Goal: Task Accomplishment & Management: Manage account settings

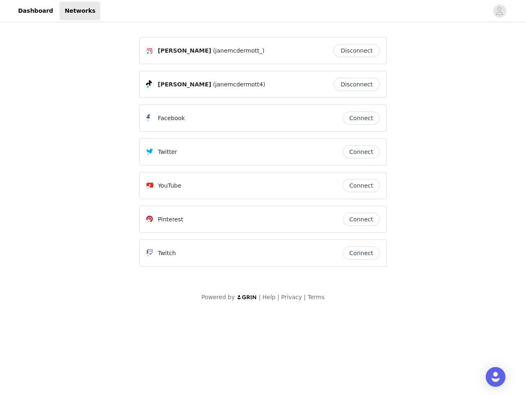
click at [263, 155] on div "Twitter" at bounding box center [244, 152] width 197 height 10
click at [263, 11] on div at bounding box center [294, 11] width 388 height 19
click at [500, 11] on icon "avatar" at bounding box center [500, 11] width 8 height 13
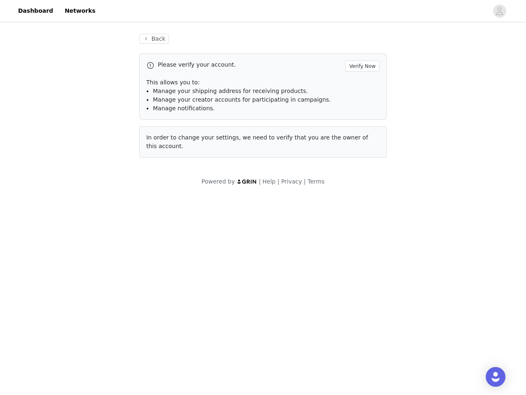
click at [359, 84] on p "This allows you to:" at bounding box center [263, 82] width 234 height 9
click at [361, 118] on div "Please verify your account. Verify Now This allows you to: Manage your shipping…" at bounding box center [262, 86] width 247 height 66
click at [361, 152] on div "Back Please verify your account. Verify Now This allows you to: Manage your shi…" at bounding box center [263, 95] width 267 height 143
click at [361, 185] on div "Powered by | Help | Privacy | Terms" at bounding box center [263, 186] width 526 height 19
click at [361, 219] on body "Dashboard Networks Back Please verify your account. Verify Now This allows you …" at bounding box center [263, 197] width 526 height 395
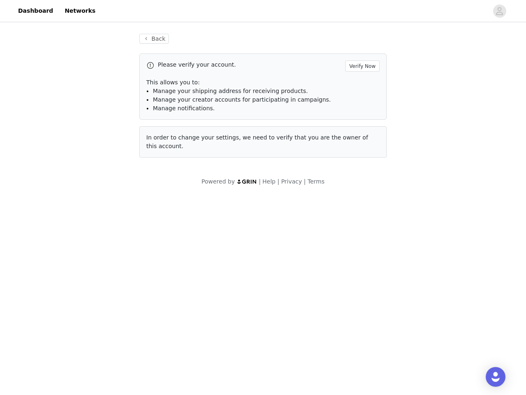
click at [361, 253] on body "Dashboard Networks Back Please verify your account. Verify Now This allows you …" at bounding box center [263, 197] width 526 height 395
